Goal: Task Accomplishment & Management: Manage account settings

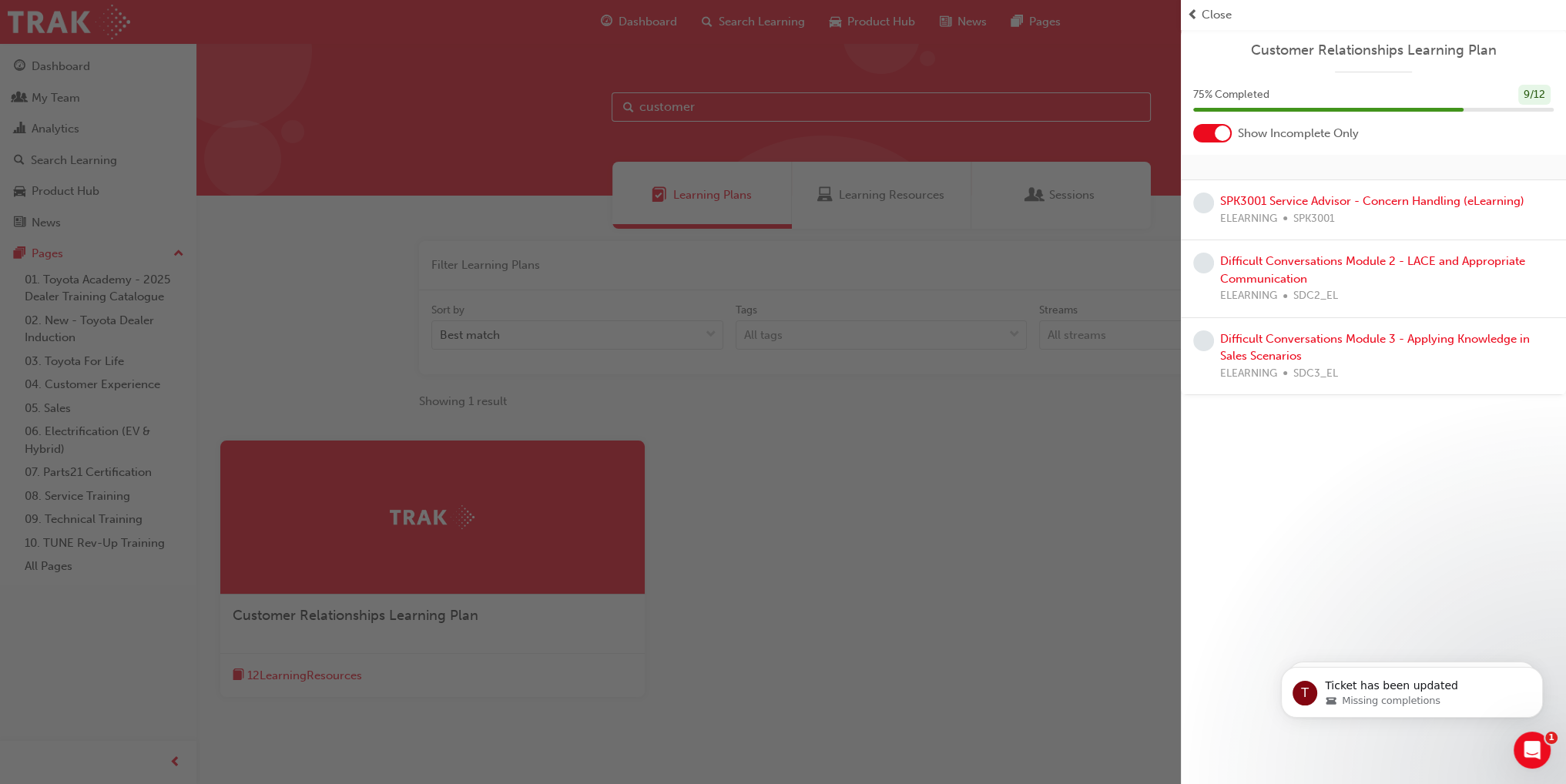
click at [1054, 422] on div "button" at bounding box center [590, 392] width 1181 height 784
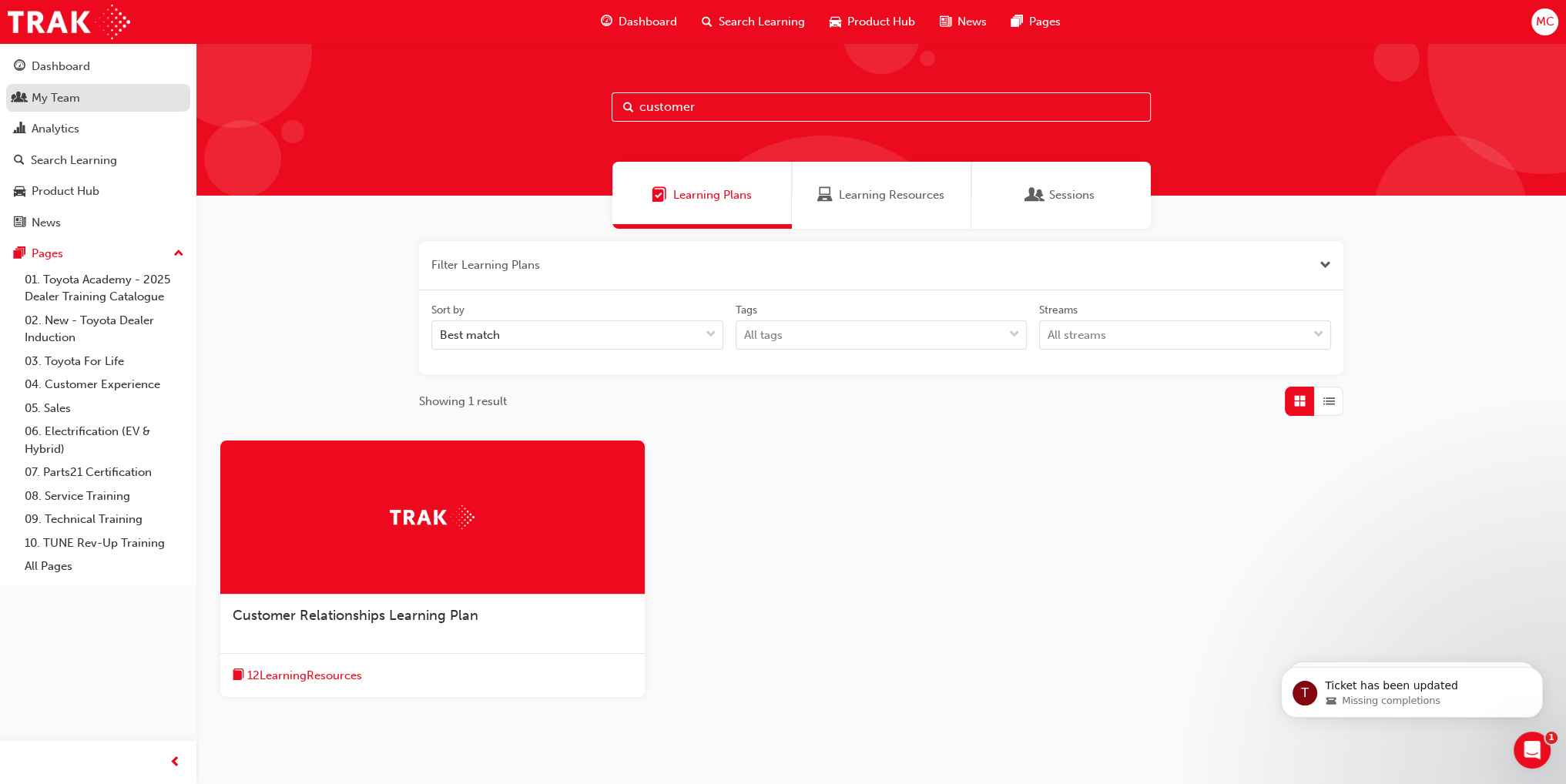
click at [105, 100] on div "My Team" at bounding box center [98, 98] width 169 height 19
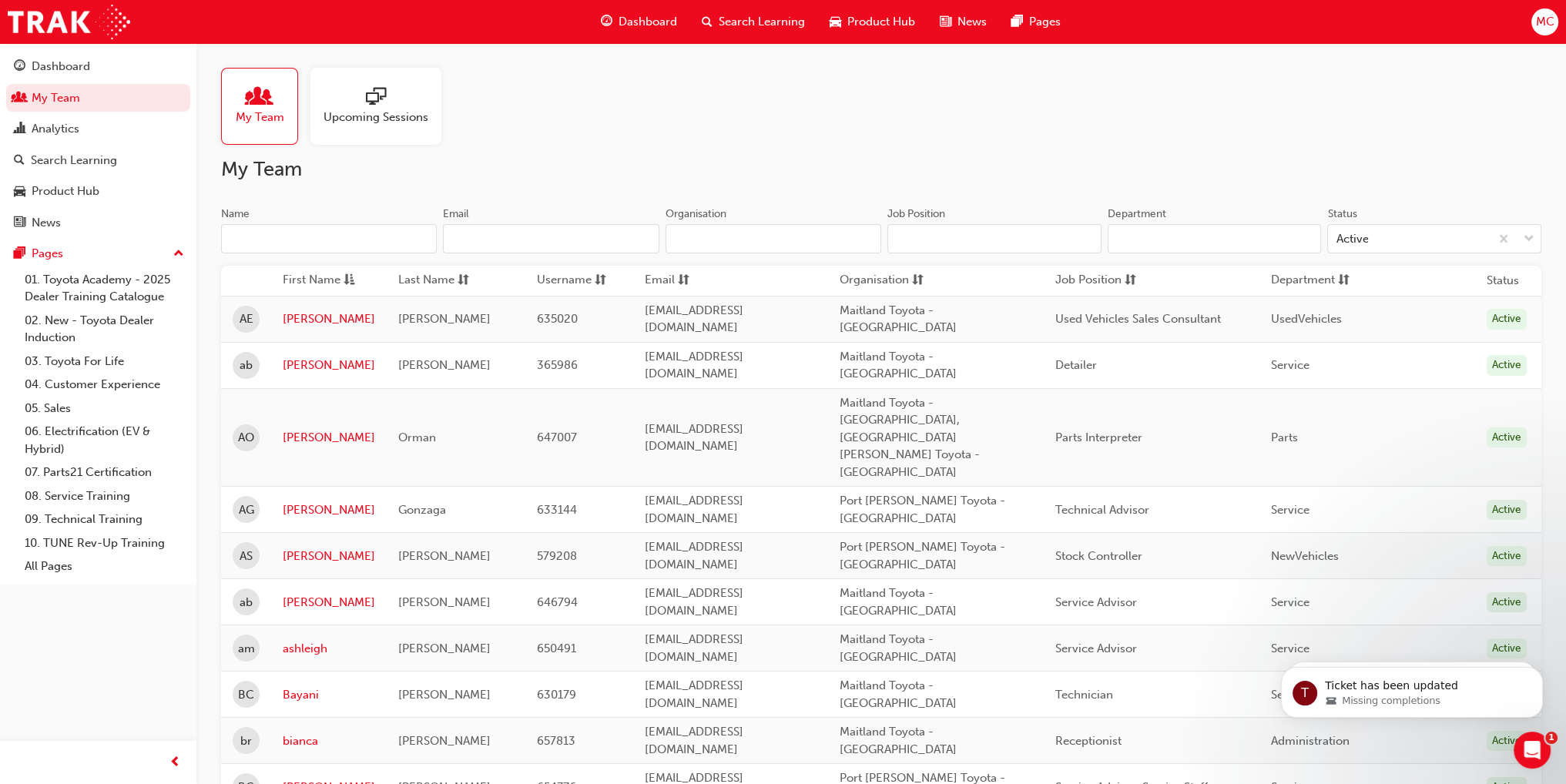
click at [321, 238] on input "Name" at bounding box center [329, 239] width 216 height 30
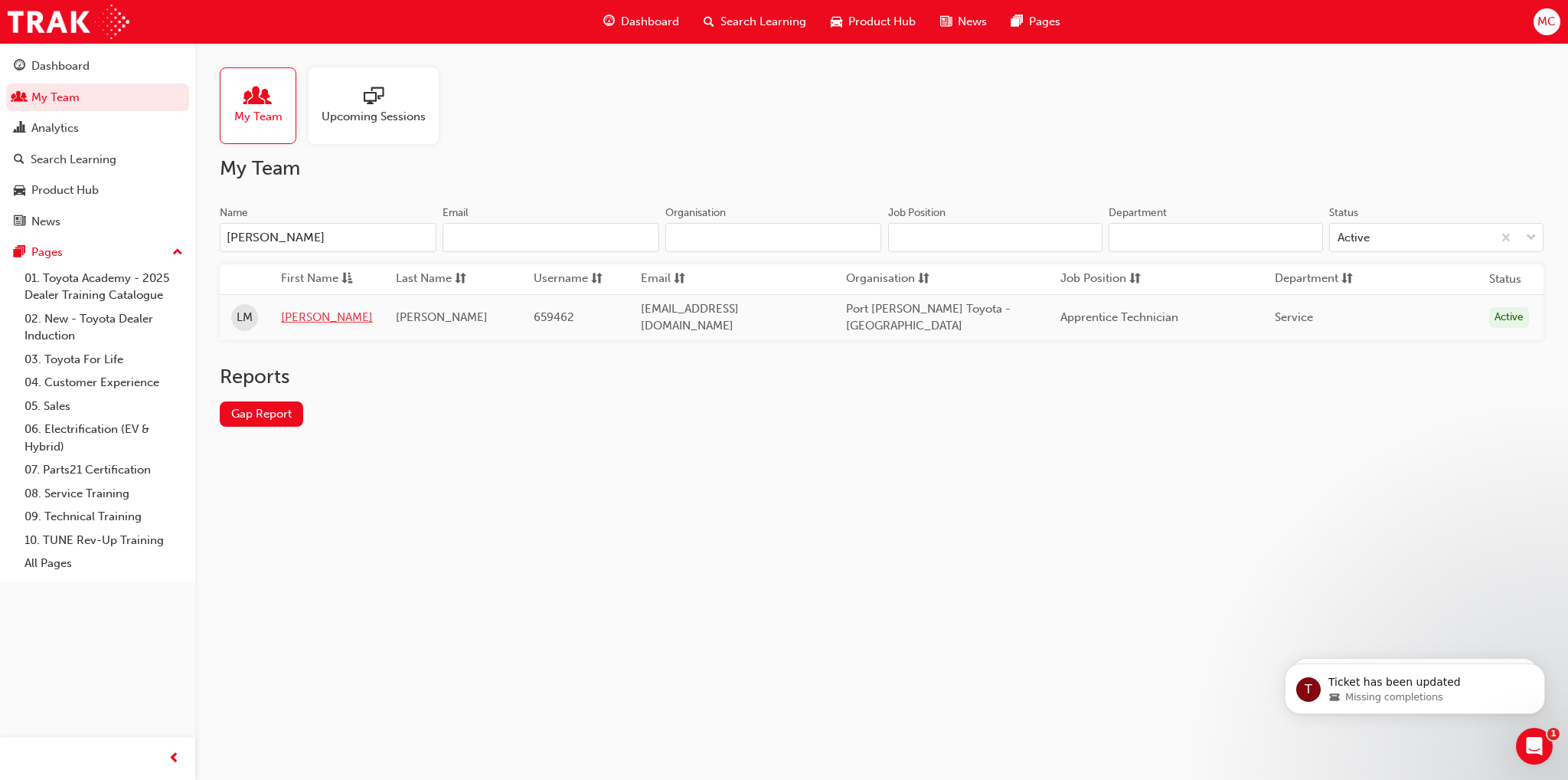
type input "[PERSON_NAME]"
click at [292, 313] on link "[PERSON_NAME]" at bounding box center [327, 318] width 92 height 18
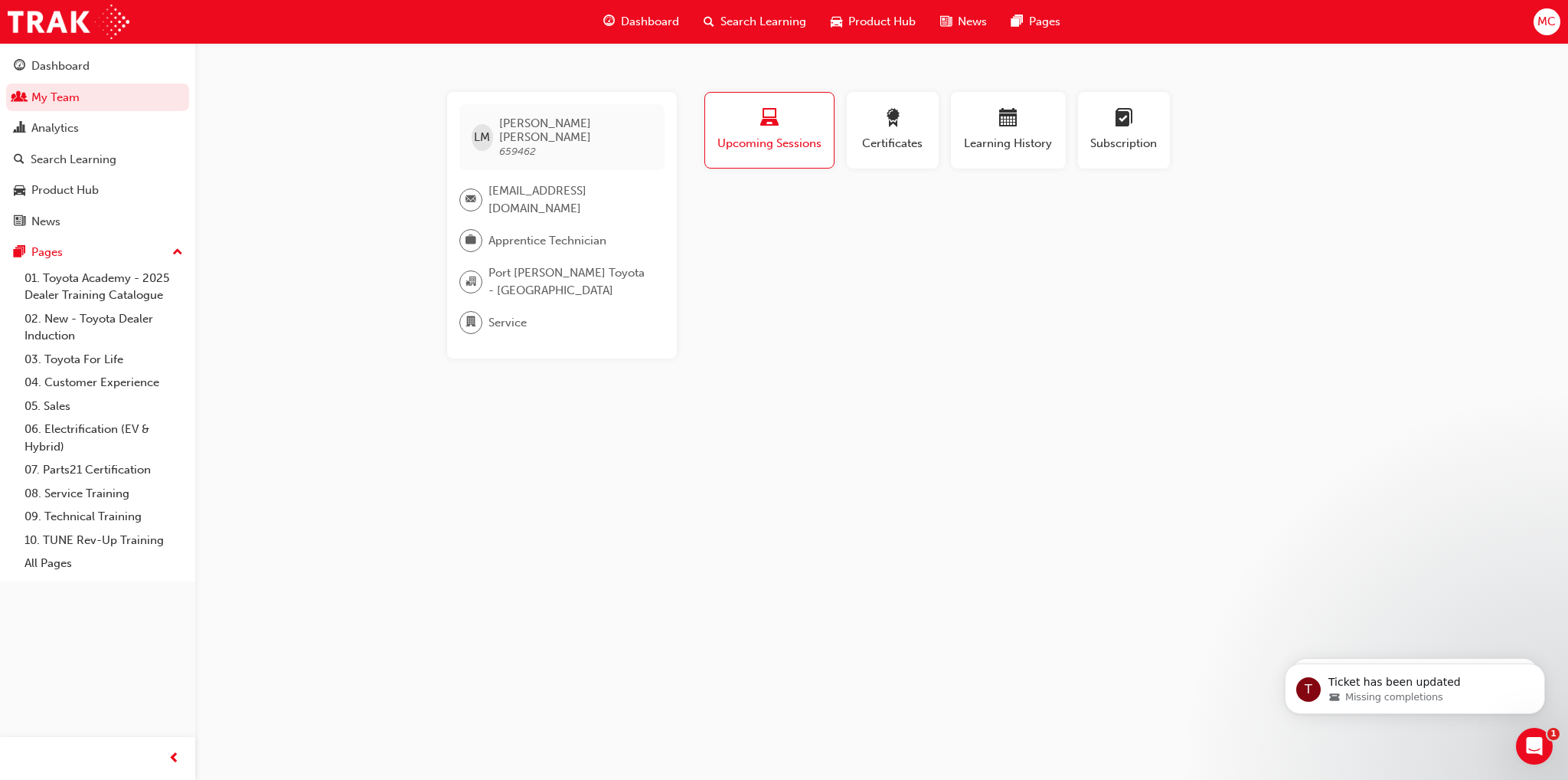
click at [773, 138] on span "Upcoming Sessions" at bounding box center [769, 144] width 106 height 18
click at [985, 138] on span "Learning History" at bounding box center [1009, 144] width 92 height 18
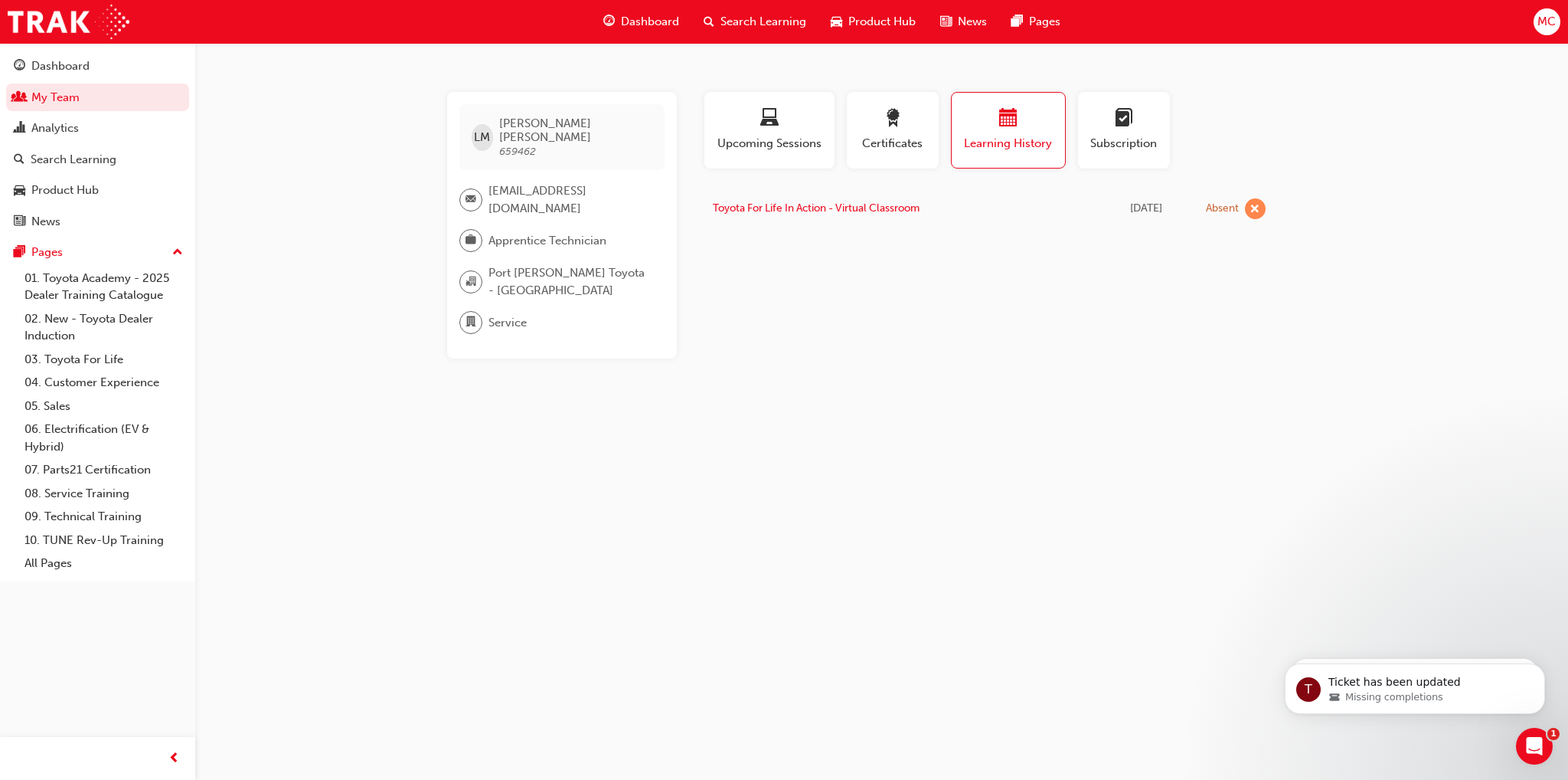
click at [748, 20] on span "Search Learning" at bounding box center [763, 22] width 86 height 18
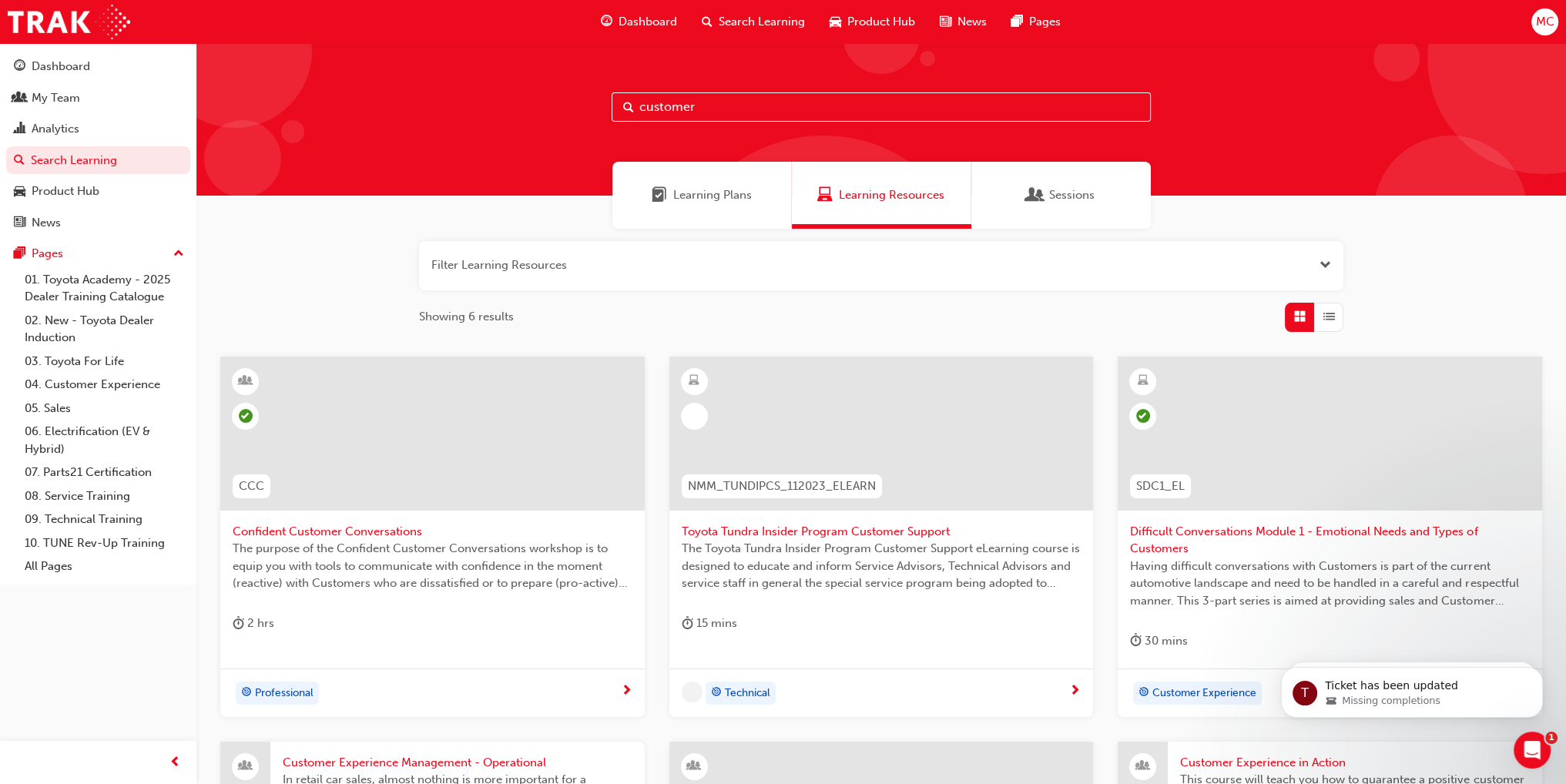
click at [696, 105] on input "customer" at bounding box center [881, 107] width 539 height 30
drag, startPoint x: 697, startPoint y: 104, endPoint x: 594, endPoint y: 106, distance: 103.0
click at [594, 106] on div "customer" at bounding box center [881, 118] width 1370 height 152
type input "tfl"
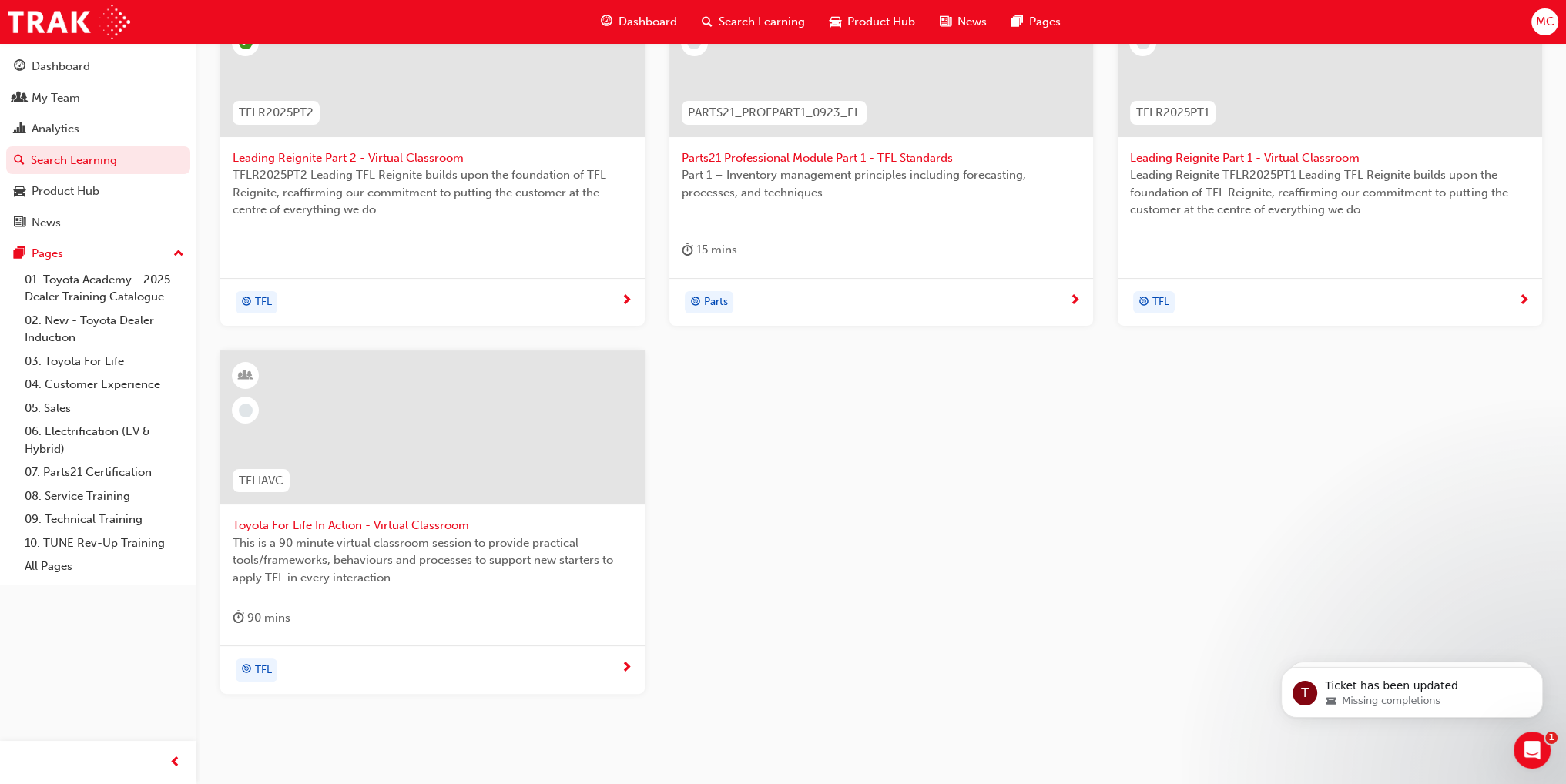
scroll to position [385, 0]
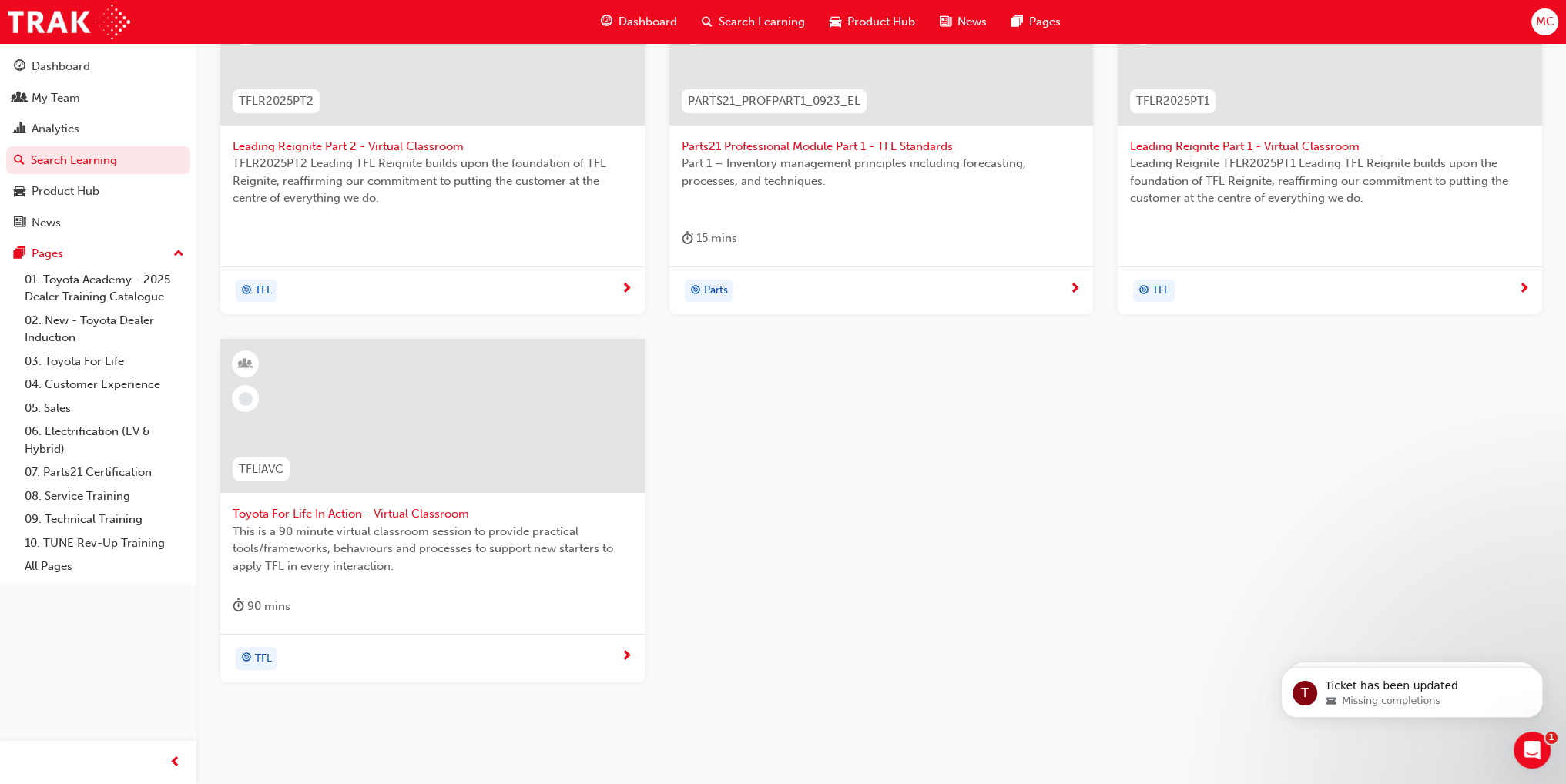
click at [255, 665] on span "TFL" at bounding box center [263, 659] width 17 height 18
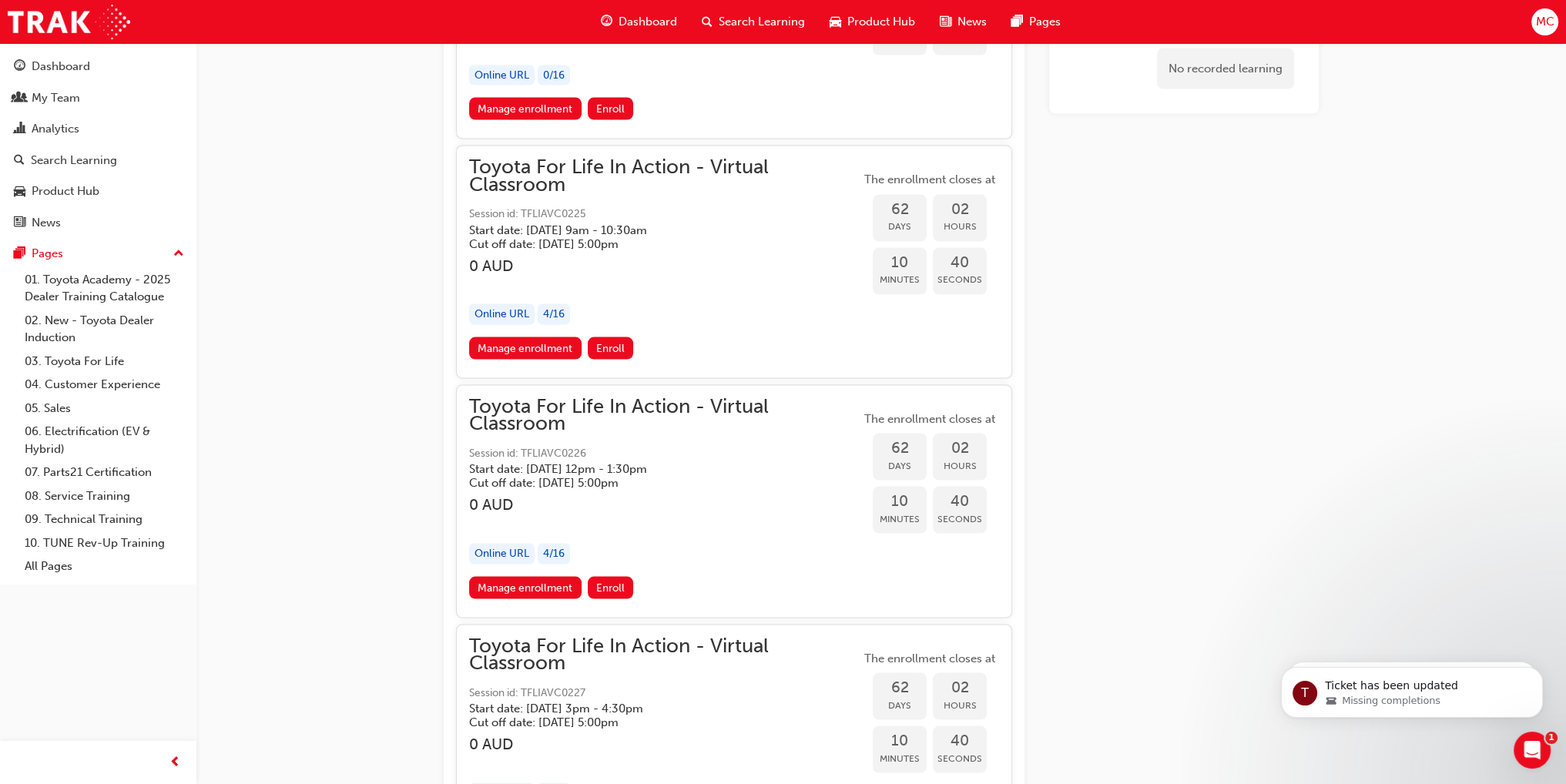
scroll to position [19353, 0]
